Goal: Check status: Check status

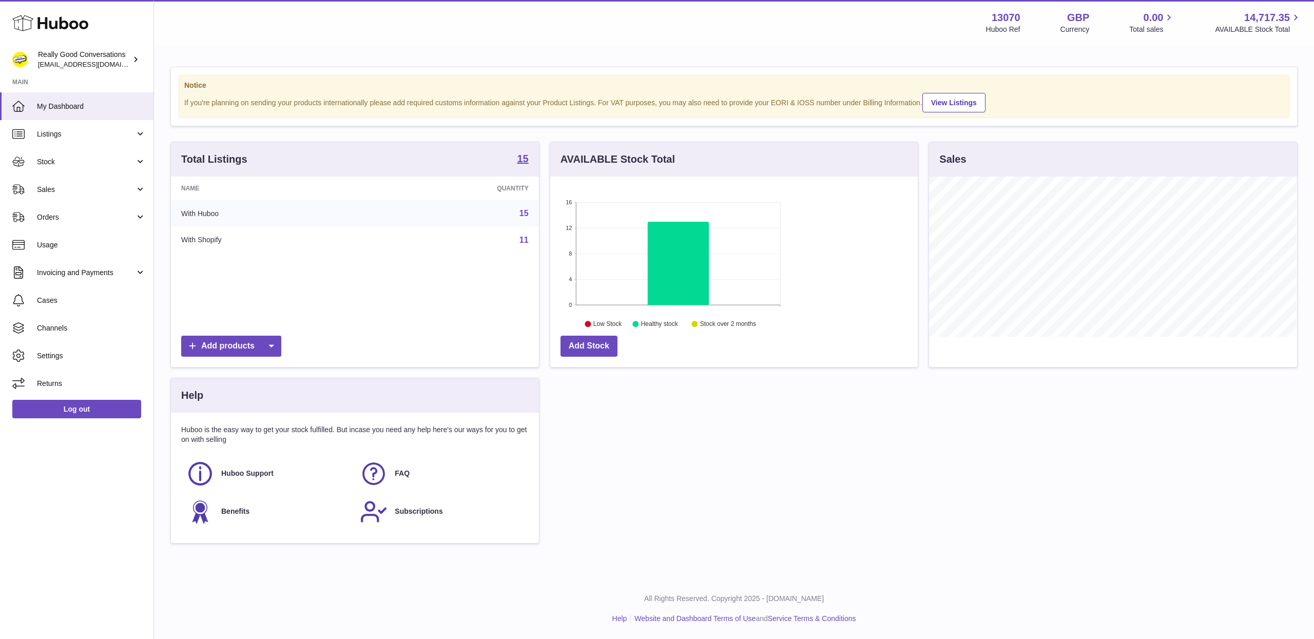
click at [964, 404] on div "Total Listings 15 Name Quantity With Huboo 15 With Shopify 11 Add products AVAI…" at bounding box center [734, 348] width 1138 height 412
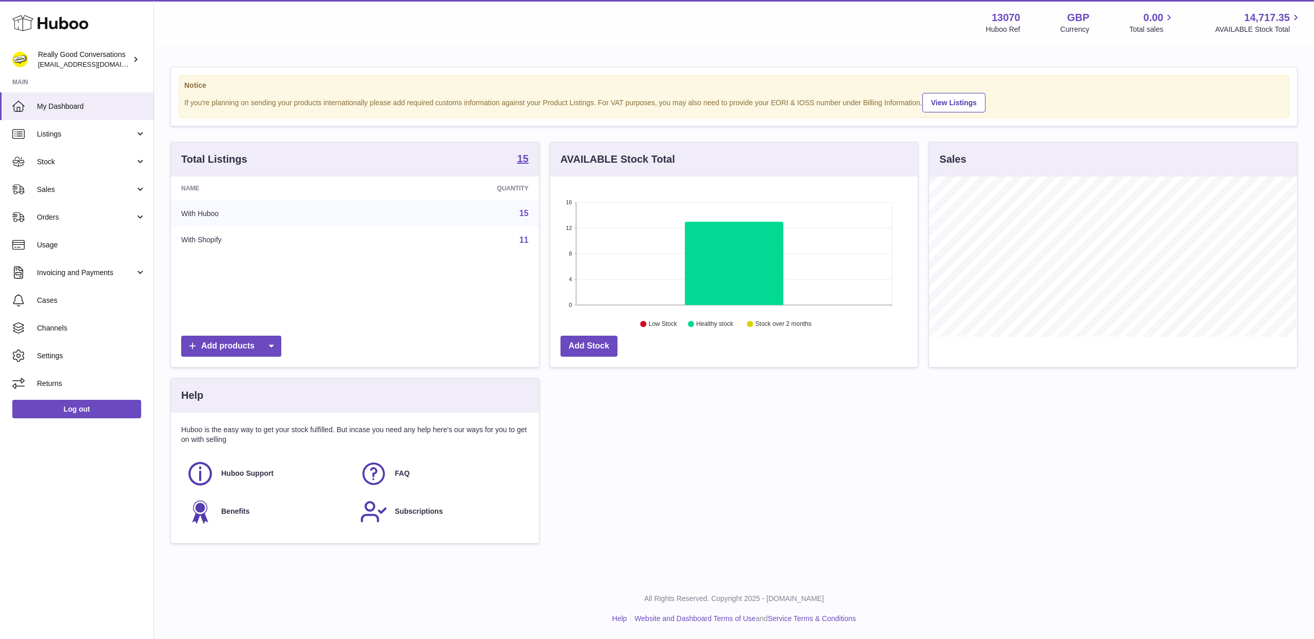
scroll to position [160, 368]
click at [65, 168] on link "Stock" at bounding box center [77, 162] width 154 height 28
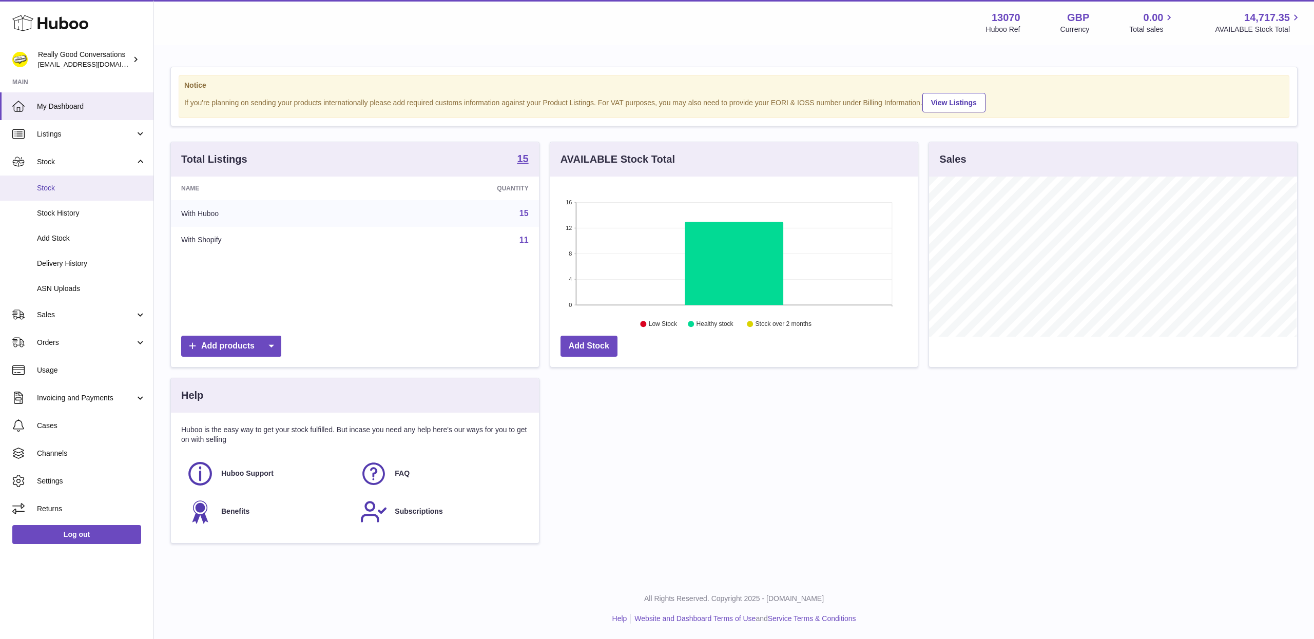
click at [86, 185] on span "Stock" at bounding box center [91, 188] width 109 height 10
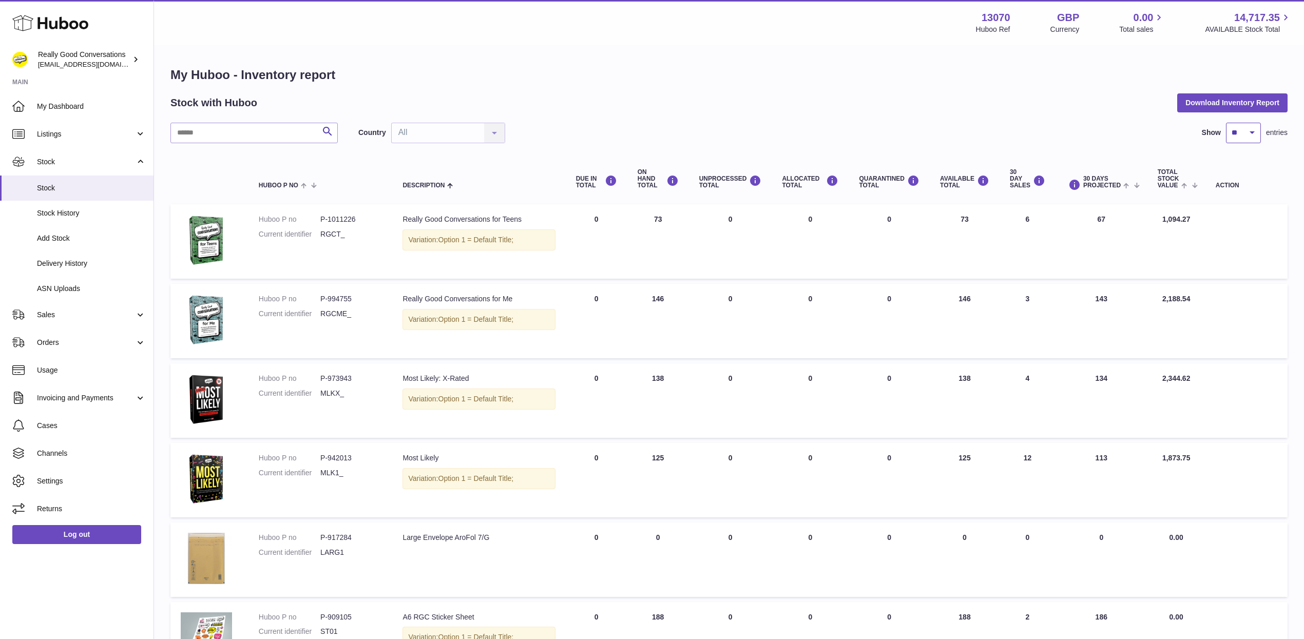
click at [1251, 134] on select "** ** ** ***" at bounding box center [1243, 133] width 35 height 21
select select "***"
click at [1226, 123] on select "** ** ** ***" at bounding box center [1243, 133] width 35 height 21
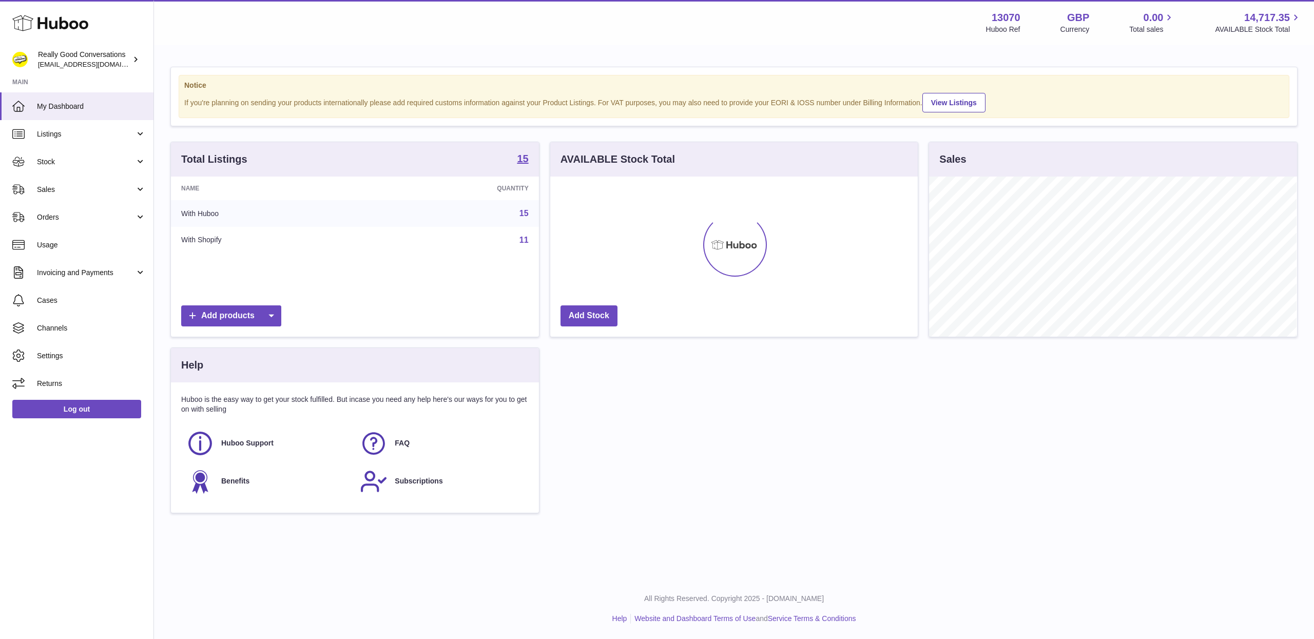
scroll to position [160, 368]
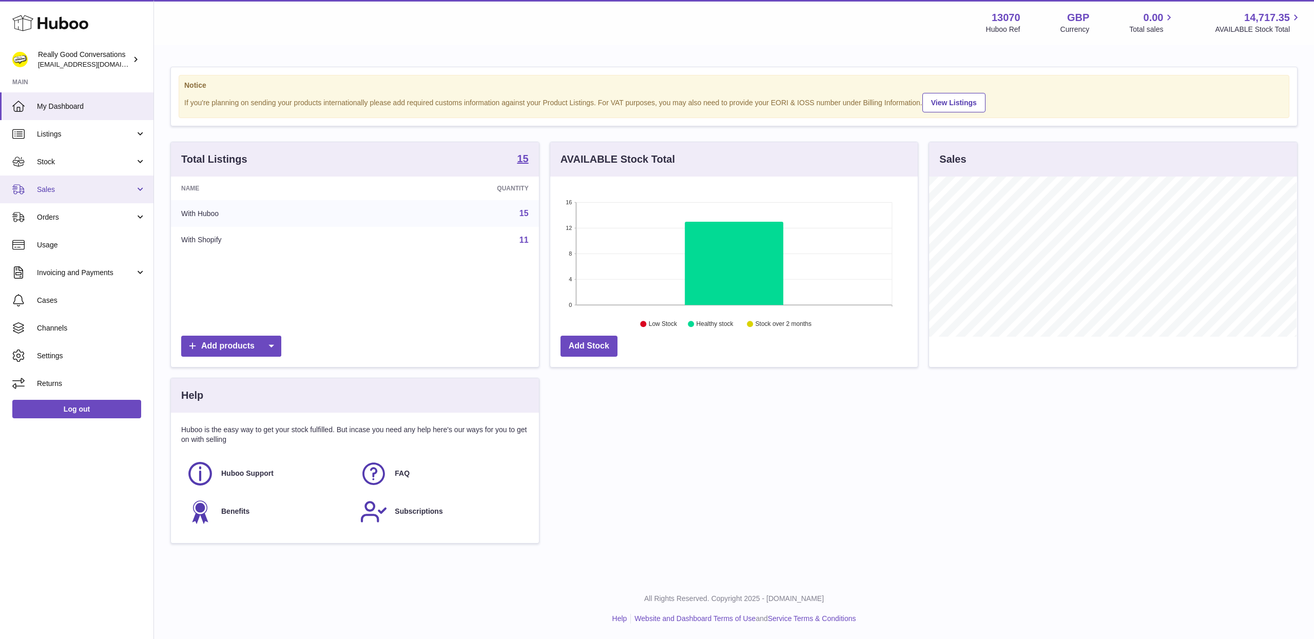
click at [48, 190] on span "Sales" at bounding box center [86, 190] width 98 height 10
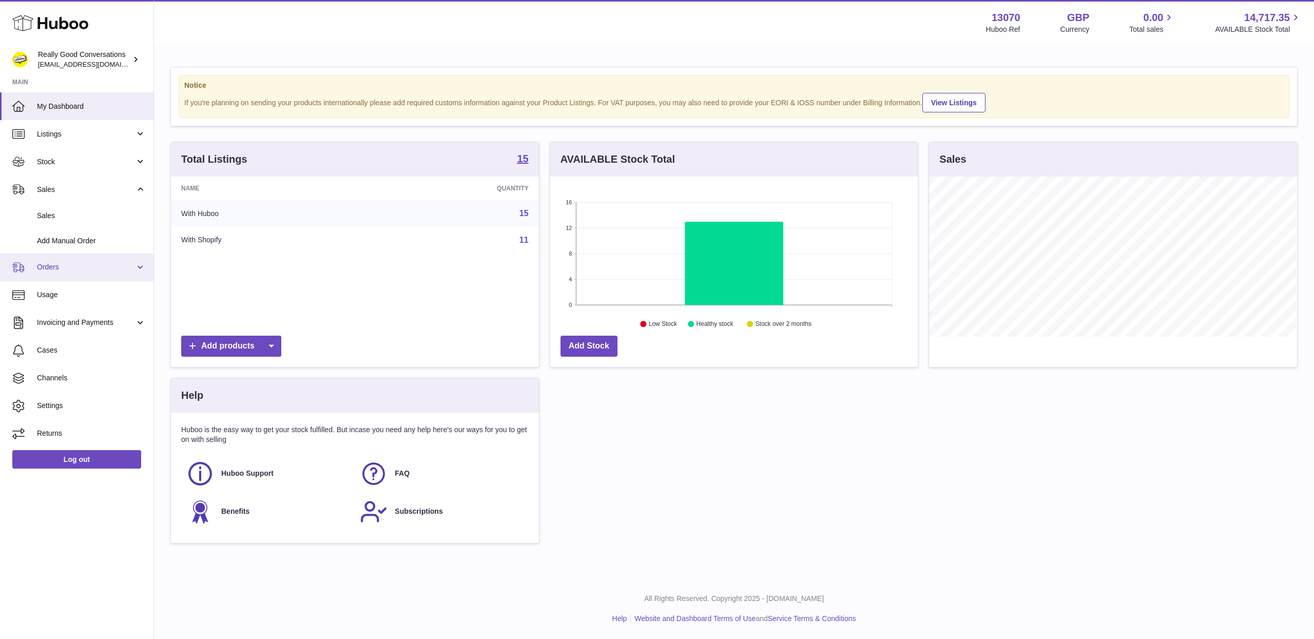
click at [69, 260] on link "Orders" at bounding box center [77, 268] width 154 height 28
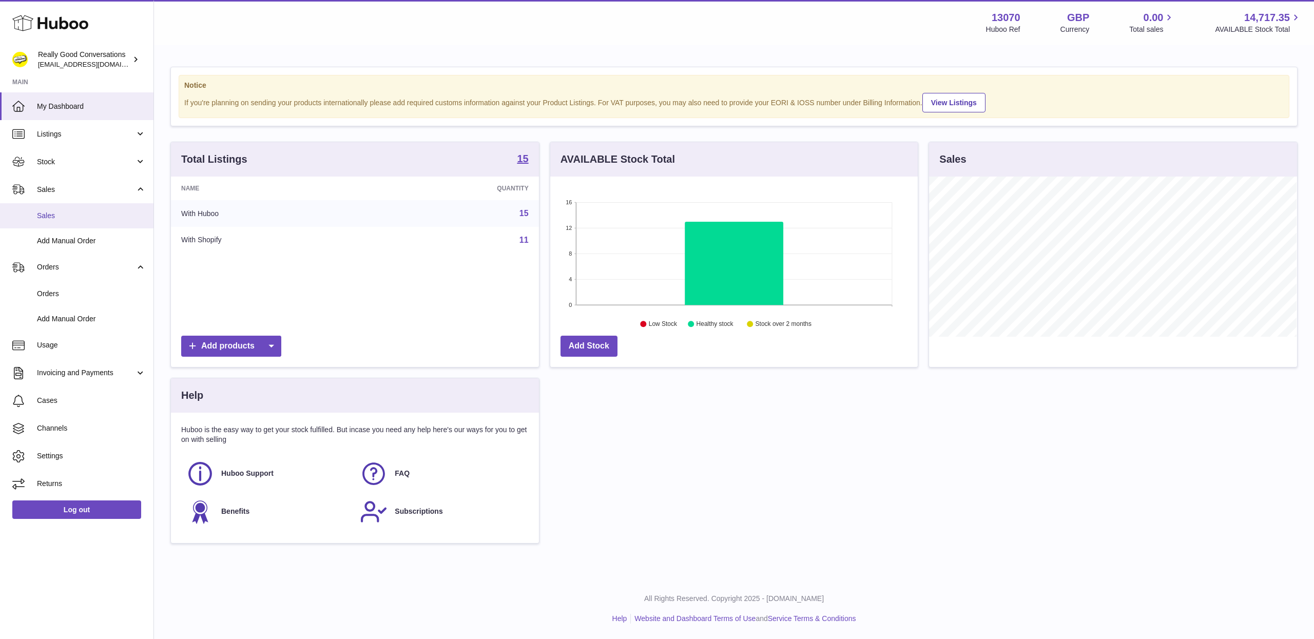
click at [23, 215] on link "Sales" at bounding box center [77, 215] width 154 height 25
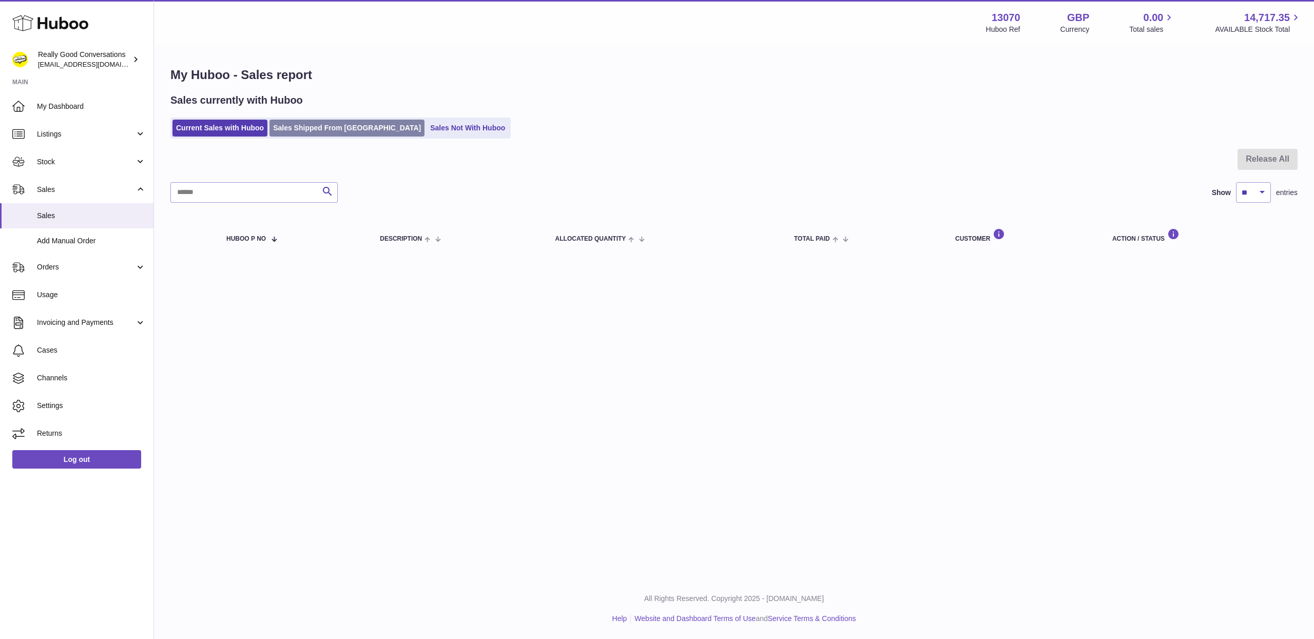
click at [306, 129] on link "Sales Shipped From [GEOGRAPHIC_DATA]" at bounding box center [347, 128] width 155 height 17
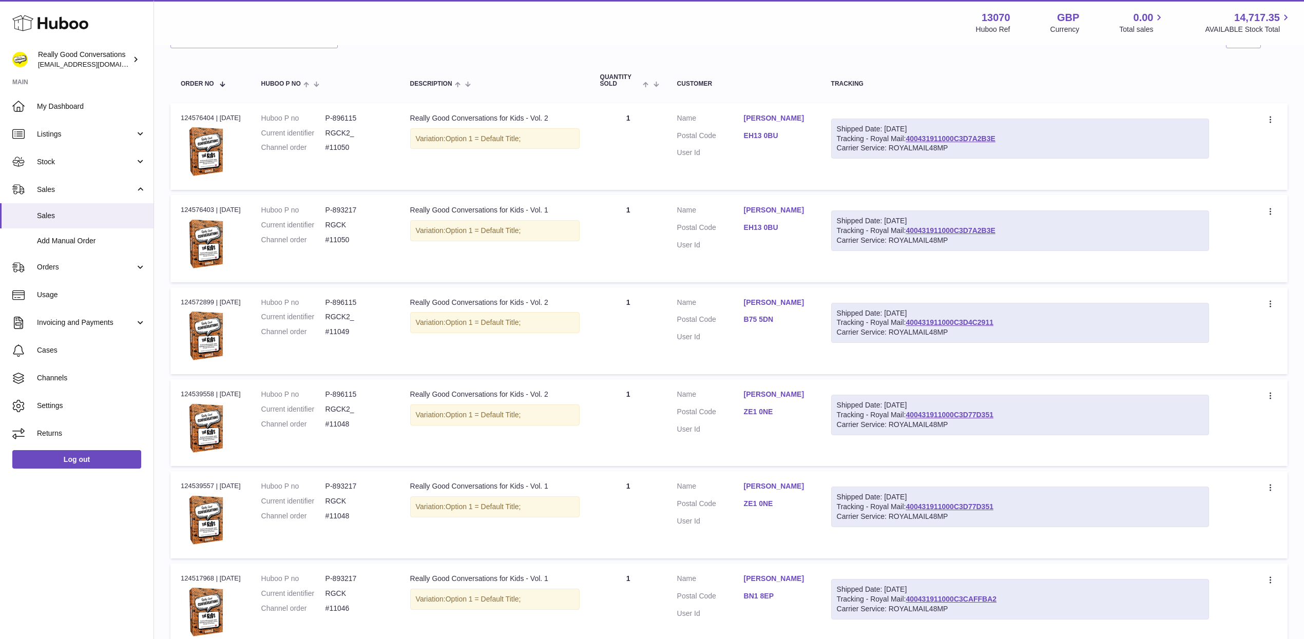
scroll to position [223, 0]
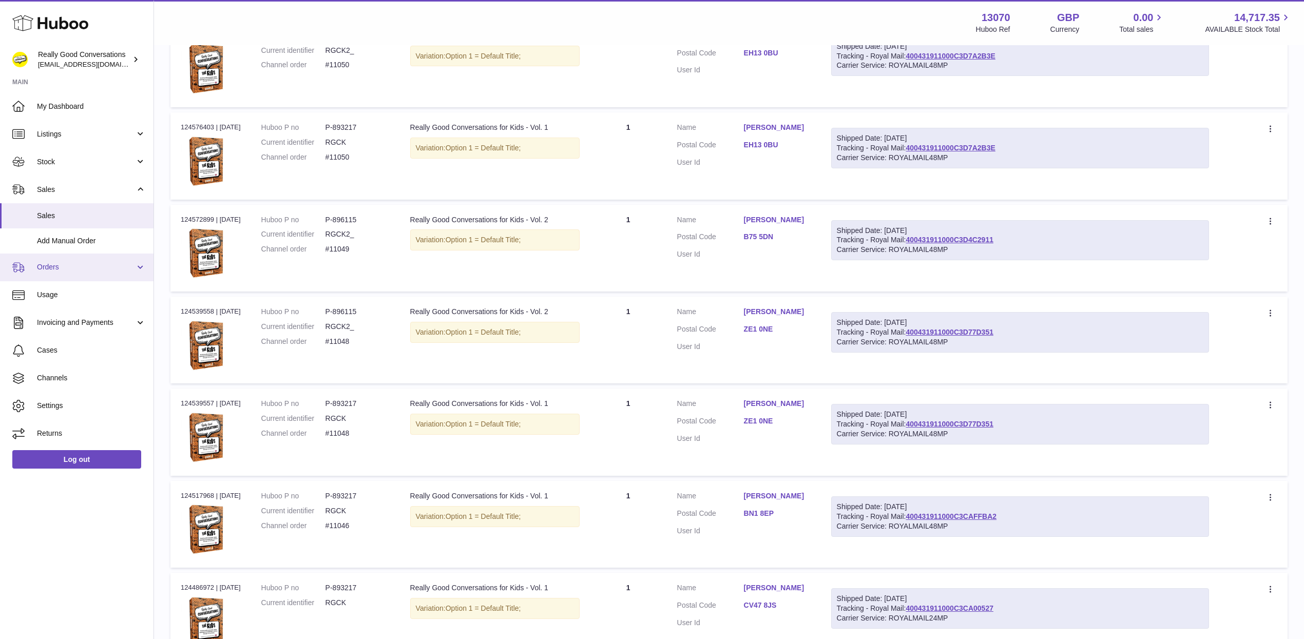
click at [48, 270] on span "Orders" at bounding box center [86, 267] width 98 height 10
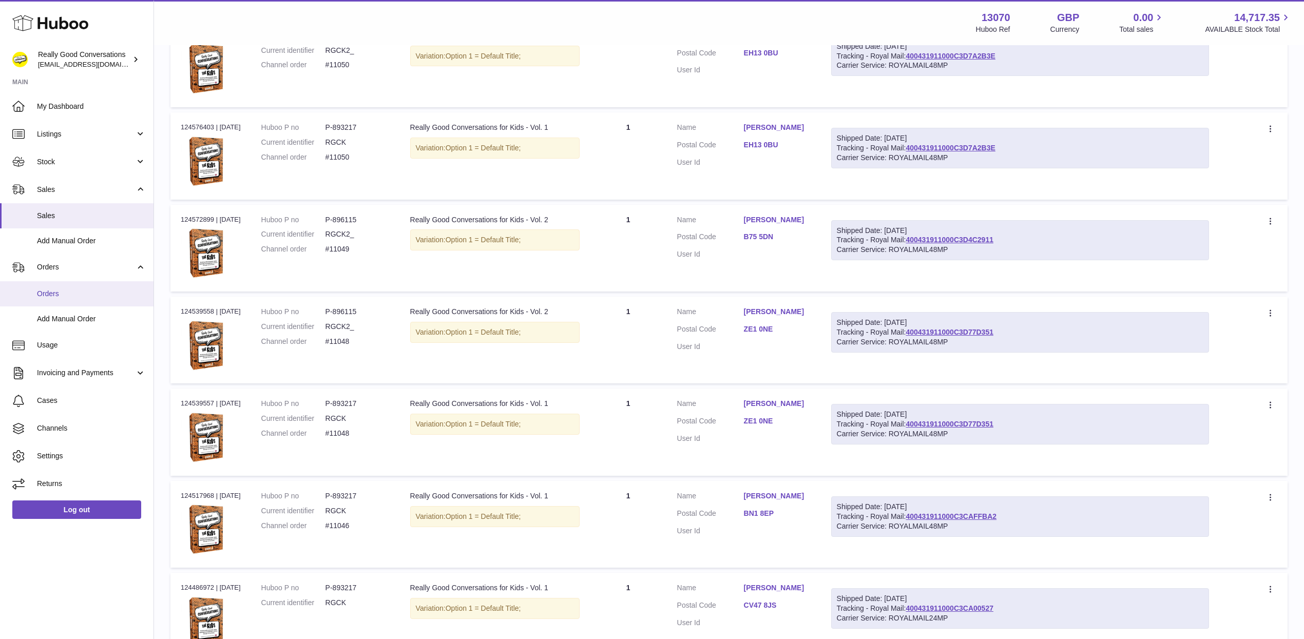
click at [59, 297] on span "Orders" at bounding box center [91, 294] width 109 height 10
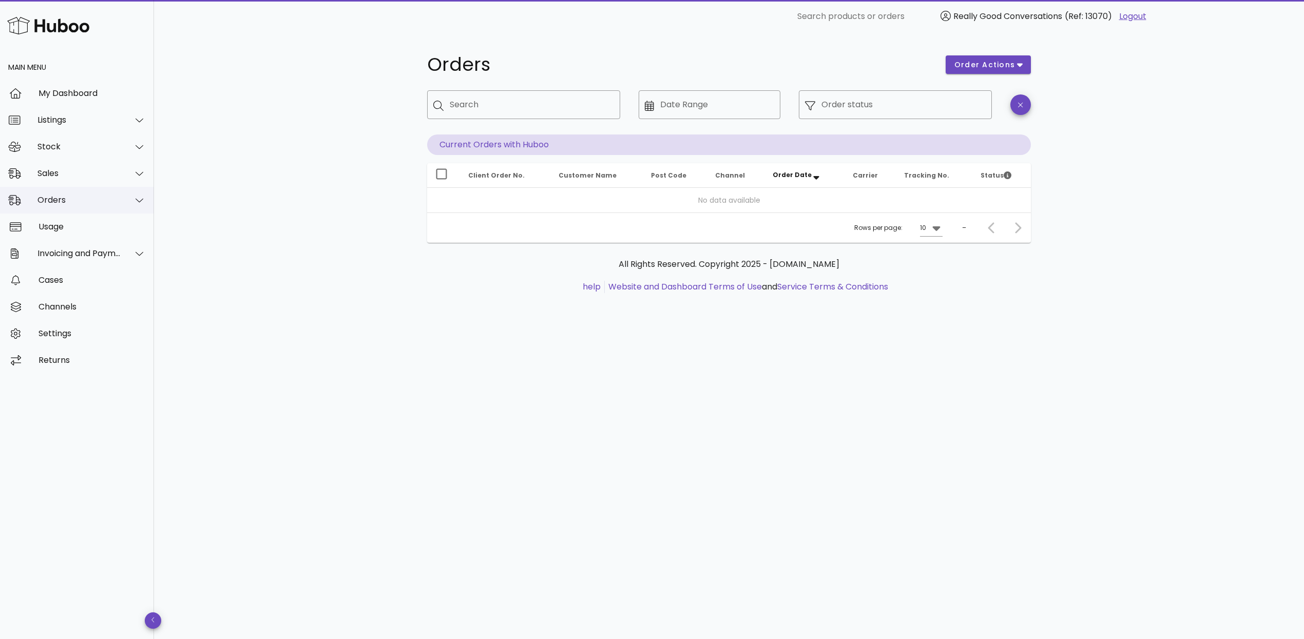
click at [97, 202] on div "Orders" at bounding box center [79, 200] width 84 height 10
click at [72, 172] on div "Sales" at bounding box center [79, 173] width 84 height 10
click at [71, 200] on div "Sales" at bounding box center [91, 199] width 109 height 10
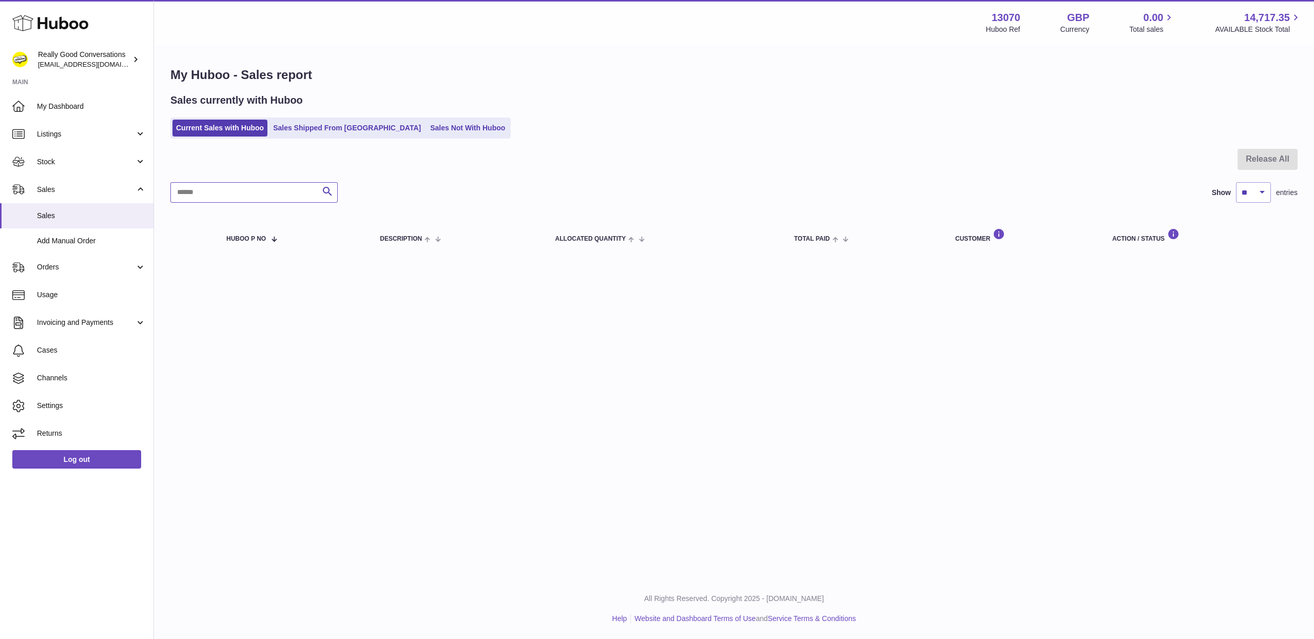
click at [270, 194] on input "text" at bounding box center [253, 192] width 167 height 21
drag, startPoint x: 223, startPoint y: 183, endPoint x: 146, endPoint y: 201, distance: 79.1
click at [126, 194] on div "Huboo Really Good Conversations hello@reallygoodconversations.co Main My Dashbo…" at bounding box center [657, 319] width 1314 height 639
paste input "*"
type input "********"
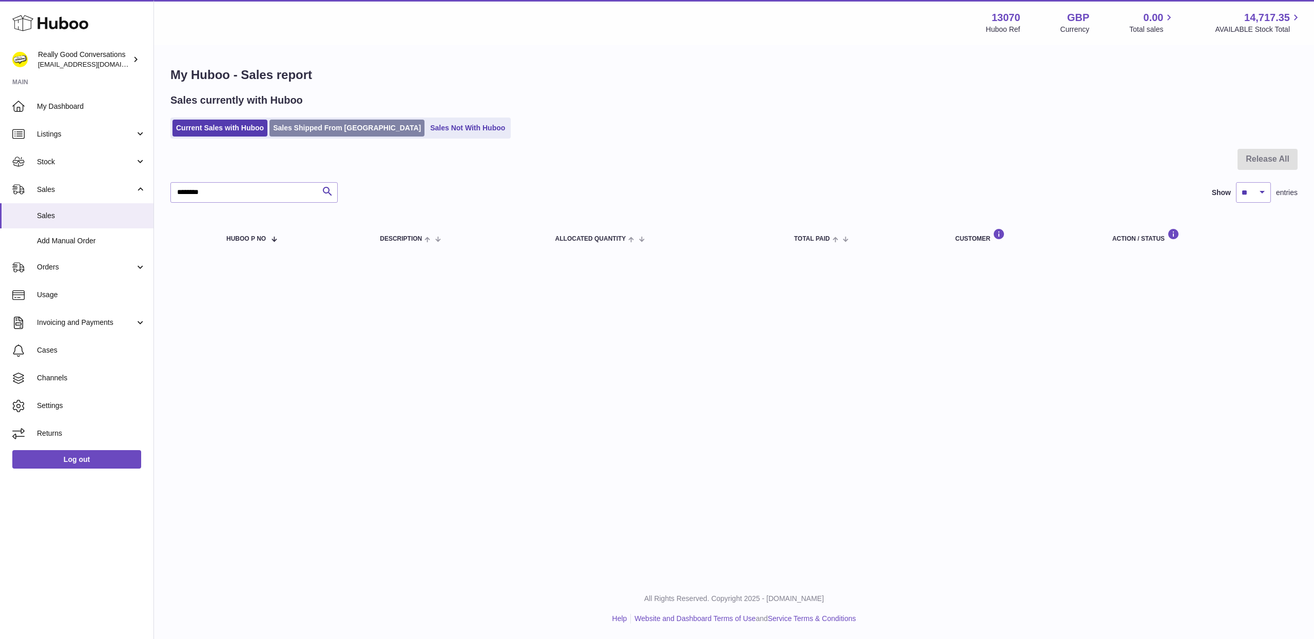
click at [282, 129] on div "Menu Huboo 13070 Huboo Ref GBP Currency 0.00 Total sales 14,717.35 AVAILABLE St…" at bounding box center [734, 139] width 1160 height 278
drag, startPoint x: 226, startPoint y: 195, endPoint x: 128, endPoint y: 184, distance: 98.7
click at [129, 184] on div "Huboo Really Good Conversations hello@reallygoodconversations.co Main My Dashbo…" at bounding box center [657, 319] width 1314 height 639
click at [328, 192] on icon "submit" at bounding box center [327, 191] width 12 height 13
drag, startPoint x: 280, startPoint y: 191, endPoint x: 98, endPoint y: 185, distance: 181.9
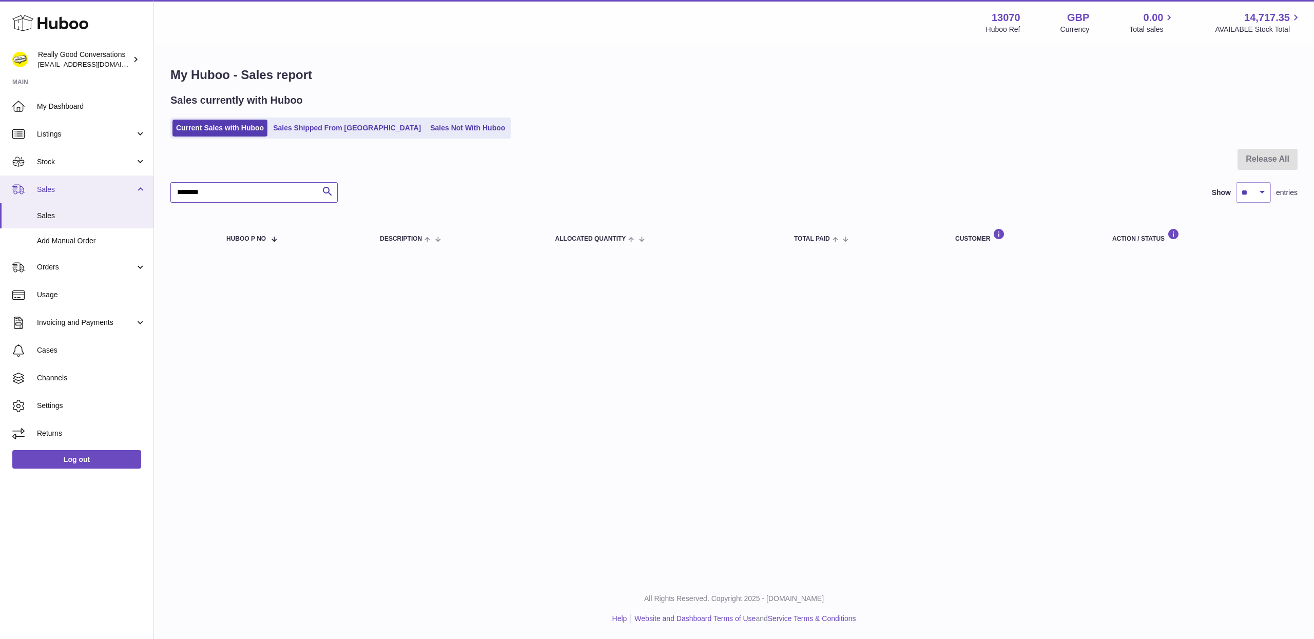
click at [91, 184] on div "Huboo Really Good Conversations hello@reallygoodconversations.co Main My Dashbo…" at bounding box center [657, 319] width 1314 height 639
click at [262, 253] on table "Huboo P no Description ALLOCATED Quantity Total paid Customer Action / Status" at bounding box center [734, 235] width 1128 height 45
click at [312, 122] on link "Sales Shipped From [GEOGRAPHIC_DATA]" at bounding box center [347, 128] width 155 height 17
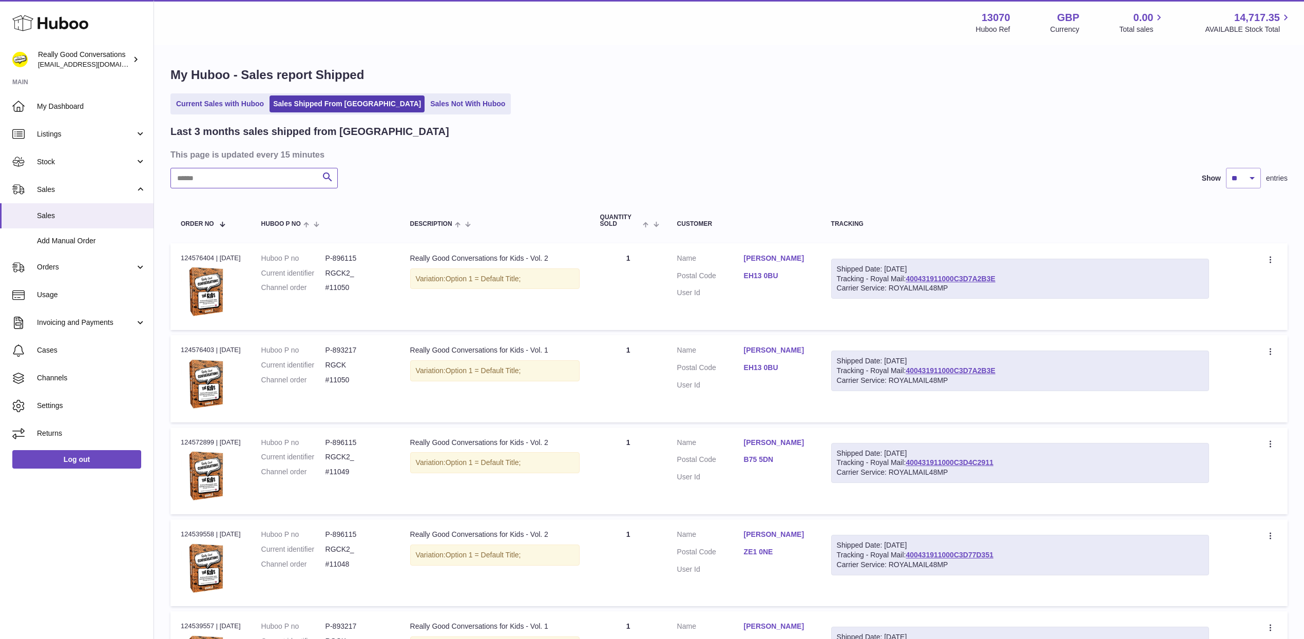
click at [240, 170] on input "text" at bounding box center [253, 178] width 167 height 21
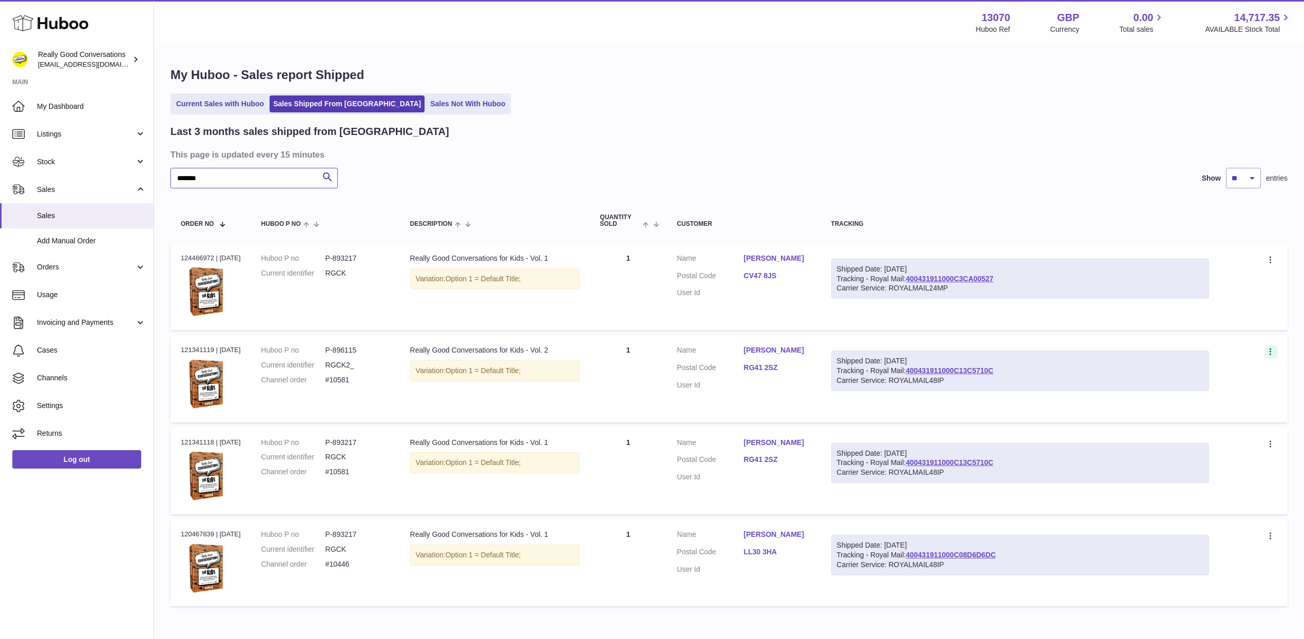
type input "*******"
drag, startPoint x: 1039, startPoint y: 282, endPoint x: 934, endPoint y: 282, distance: 104.7
click at [934, 283] on div "Carrier Service: ROYALMAIL24MP" at bounding box center [1020, 288] width 367 height 10
drag, startPoint x: 1042, startPoint y: 277, endPoint x: 924, endPoint y: 279, distance: 118.6
click at [924, 279] on div "Shipped Date: [DATE] Tracking - Royal Mail: 400431911000C3CA00527 Carrier Servi…" at bounding box center [1020, 279] width 378 height 41
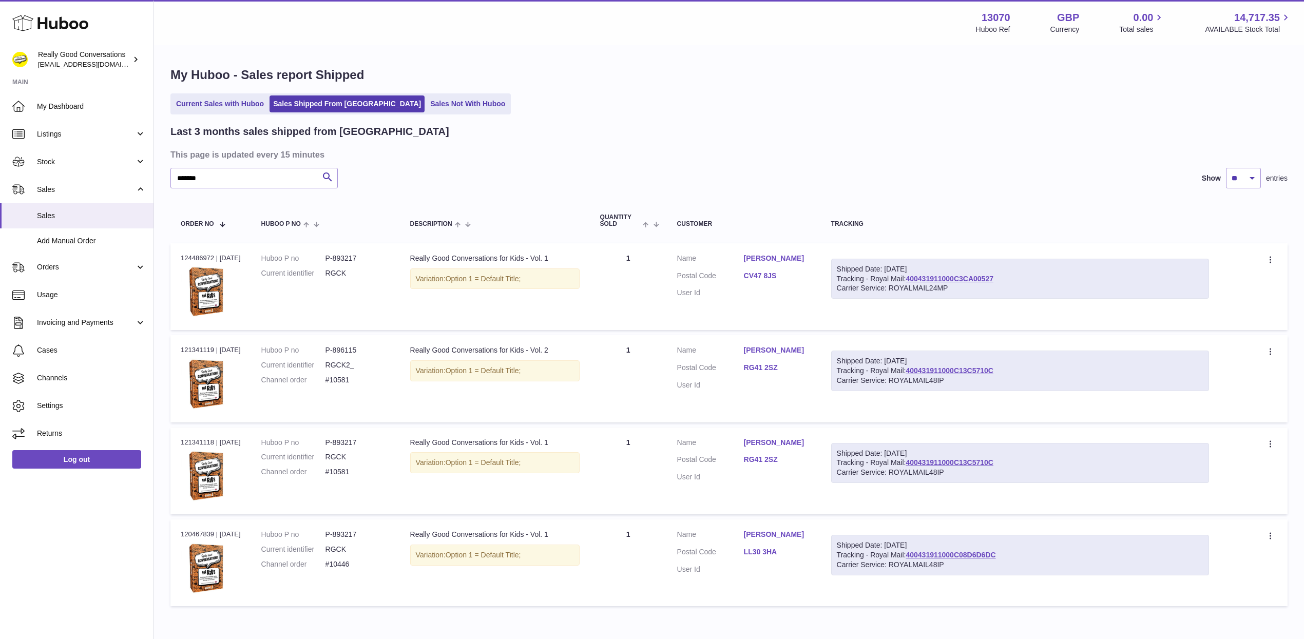
copy link "400431911000C3CA00527"
